Goal: Transaction & Acquisition: Subscribe to service/newsletter

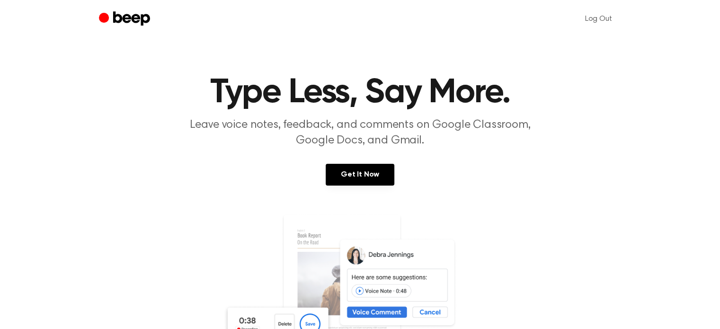
click at [573, 171] on div "Get It Now" at bounding box center [359, 184] width 697 height 41
click at [527, 207] on section "Type Less, Say More. Leave voice notes, feedback, and comments on Google Classr…" at bounding box center [359, 256] width 697 height 360
click at [633, 118] on header "Type Less, Say More. Leave voice notes, feedback, and comments on Google Classr…" at bounding box center [359, 112] width 697 height 73
click at [364, 164] on div "Get It Now" at bounding box center [359, 184] width 697 height 41
click at [365, 166] on link "Get It Now" at bounding box center [360, 175] width 69 height 22
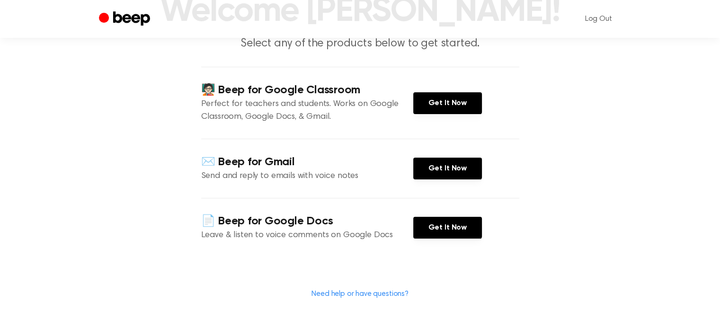
scroll to position [83, 0]
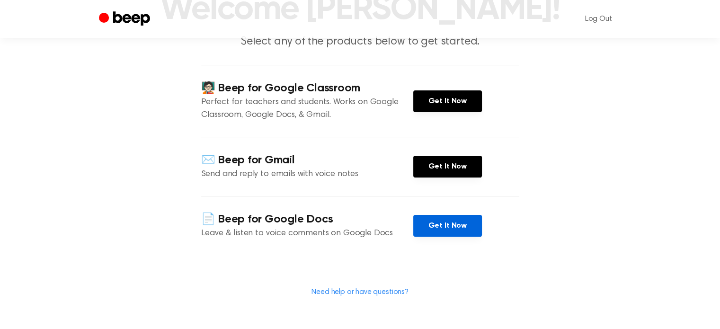
click at [442, 228] on link "Get It Now" at bounding box center [447, 226] width 69 height 22
